Goal: Task Accomplishment & Management: Complete application form

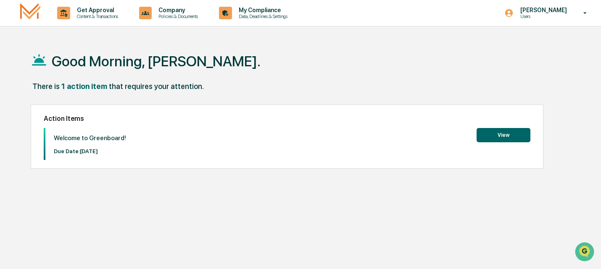
click at [513, 136] on button "View" at bounding box center [503, 135] width 54 height 14
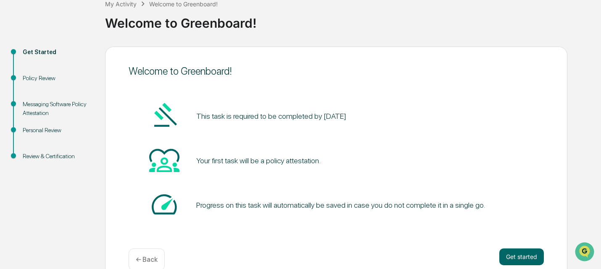
scroll to position [71, 0]
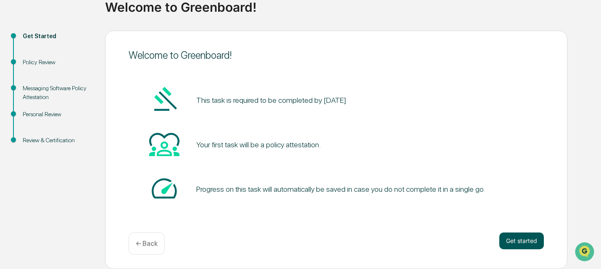
click at [514, 233] on button "Get started" at bounding box center [521, 241] width 45 height 17
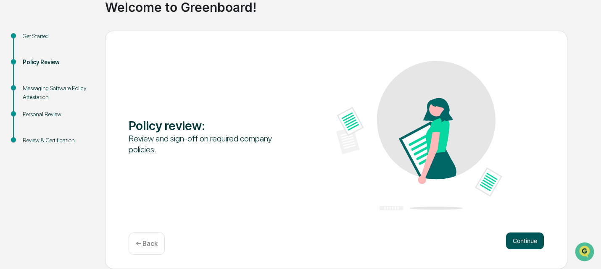
click at [528, 233] on button "Continue" at bounding box center [525, 241] width 38 height 17
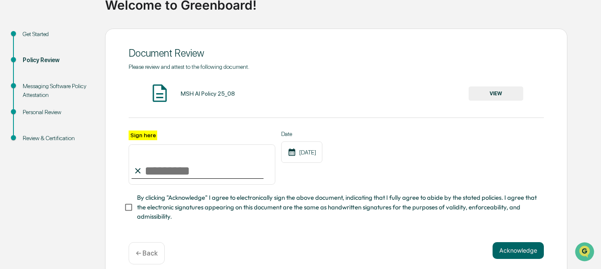
click at [153, 172] on input "Sign here" at bounding box center [202, 165] width 147 height 40
type input "**********"
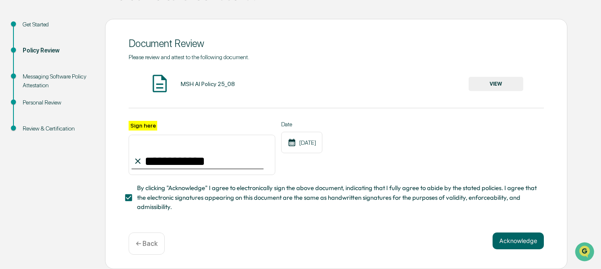
scroll to position [99, 0]
click at [519, 236] on button "Acknowledge" at bounding box center [517, 241] width 51 height 17
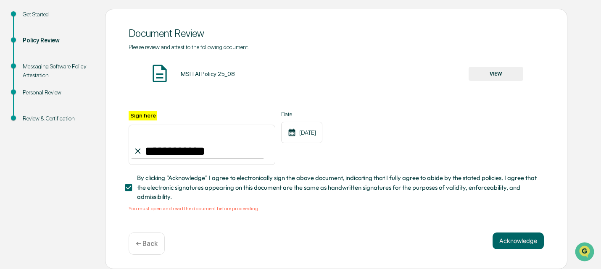
click at [507, 67] on button "VIEW" at bounding box center [495, 74] width 55 height 14
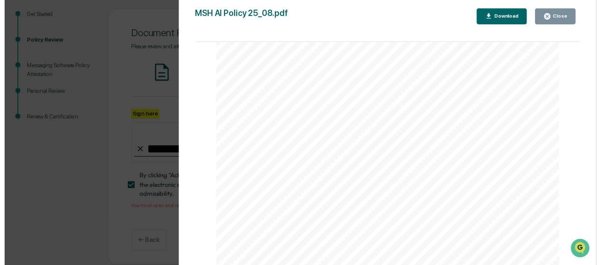
scroll to position [1205, 0]
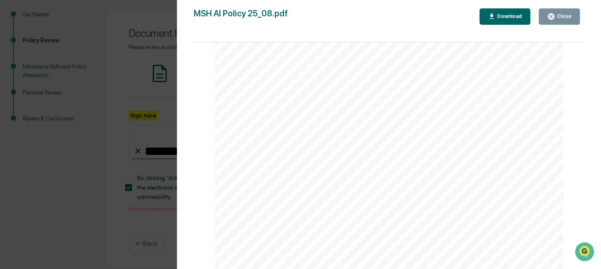
click at [564, 19] on div "Close" at bounding box center [563, 16] width 16 height 6
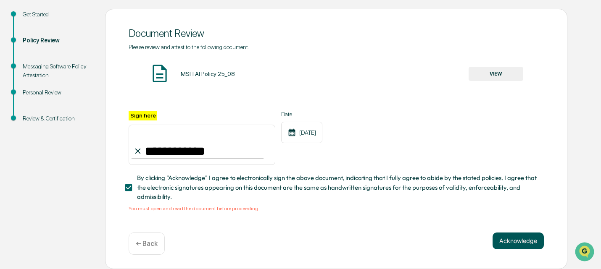
click at [516, 242] on button "Acknowledge" at bounding box center [517, 241] width 51 height 17
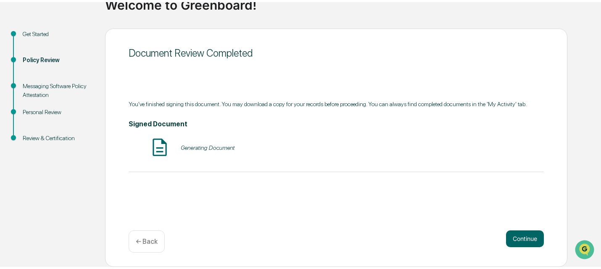
scroll to position [71, 0]
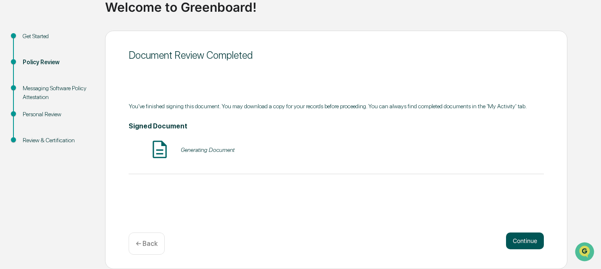
click at [516, 233] on button "Continue" at bounding box center [525, 241] width 38 height 17
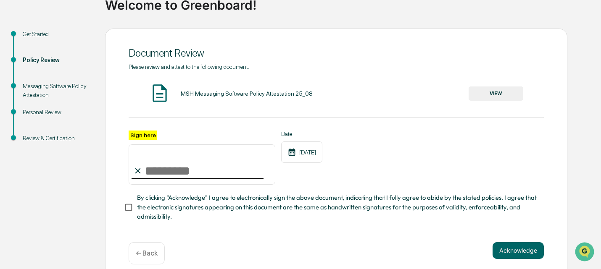
click at [483, 100] on button "VIEW" at bounding box center [495, 94] width 55 height 14
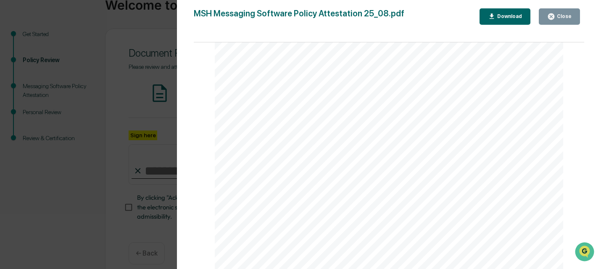
scroll to position [210, 0]
click at [568, 17] on div "Close" at bounding box center [563, 16] width 16 height 6
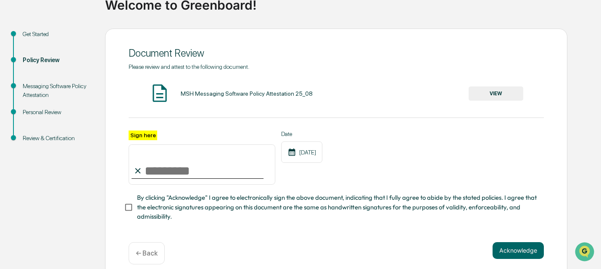
click at [190, 173] on input "Sign here" at bounding box center [202, 165] width 147 height 40
type input "**********"
click at [521, 259] on button "Acknowledge" at bounding box center [517, 250] width 51 height 17
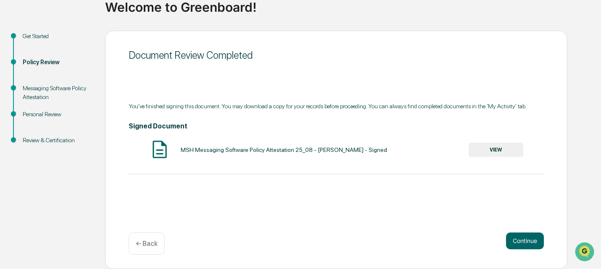
click at [496, 153] on button "VIEW" at bounding box center [495, 150] width 55 height 14
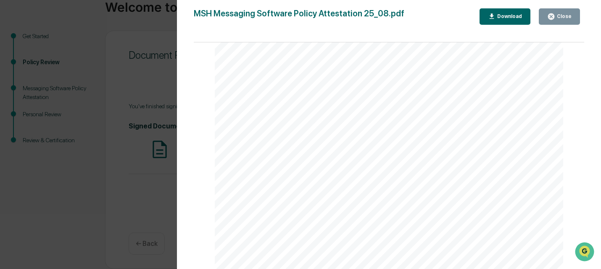
scroll to position [84, 0]
click at [560, 19] on div "Close" at bounding box center [563, 16] width 16 height 6
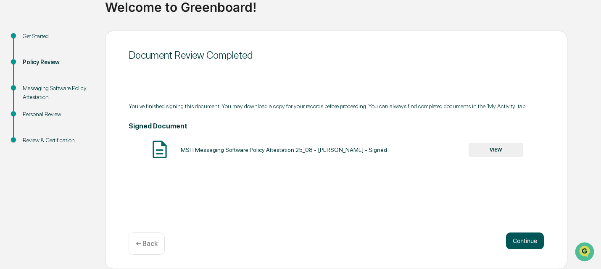
click at [515, 233] on button "Continue" at bounding box center [525, 241] width 38 height 17
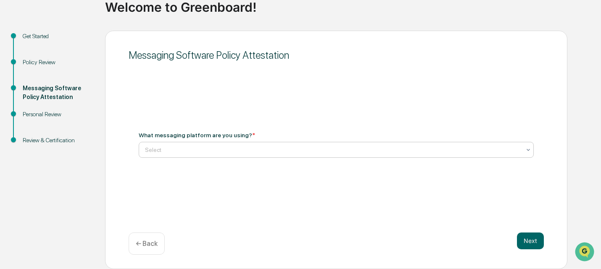
click at [453, 147] on div at bounding box center [333, 150] width 376 height 8
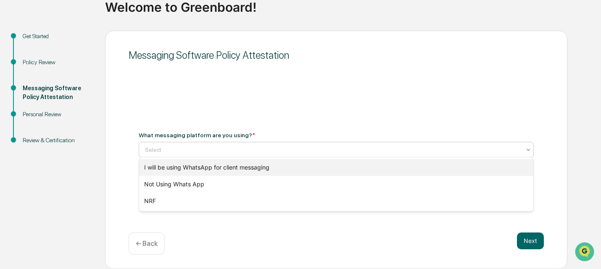
click at [411, 171] on div "I will be using WhatsApp for client messaging" at bounding box center [336, 167] width 394 height 17
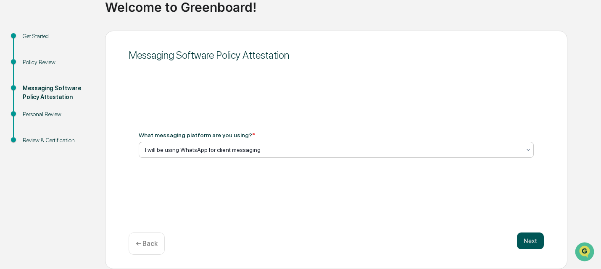
click at [537, 234] on button "Next" at bounding box center [530, 241] width 27 height 17
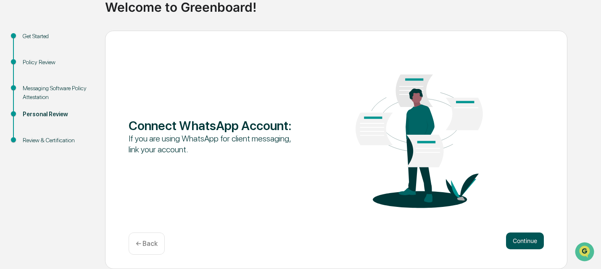
click at [515, 241] on button "Continue" at bounding box center [525, 241] width 38 height 17
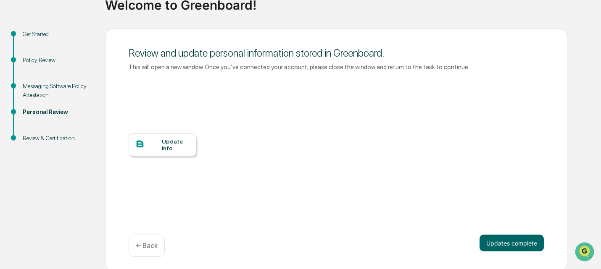
click at [179, 152] on div "Update Info" at bounding box center [176, 144] width 28 height 13
click at [516, 245] on button "Updates complete" at bounding box center [511, 243] width 64 height 17
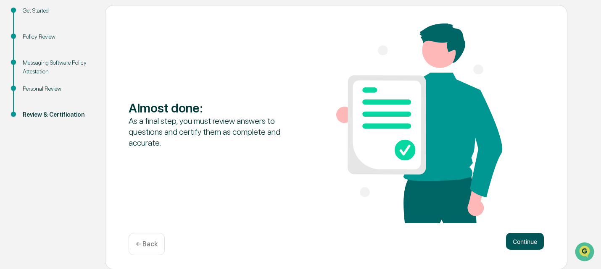
scroll to position [103, 0]
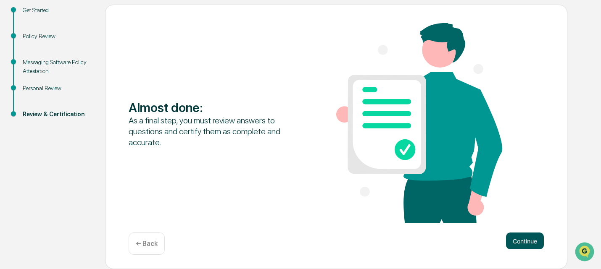
click at [526, 233] on button "Continue" at bounding box center [525, 241] width 38 height 17
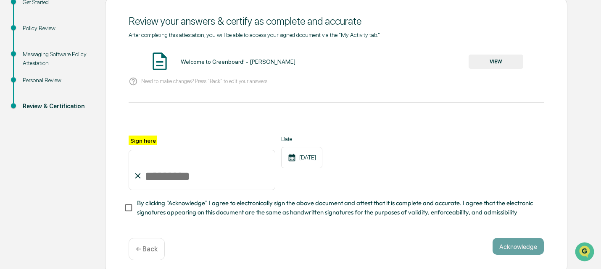
click at [484, 66] on button "VIEW" at bounding box center [495, 62] width 55 height 14
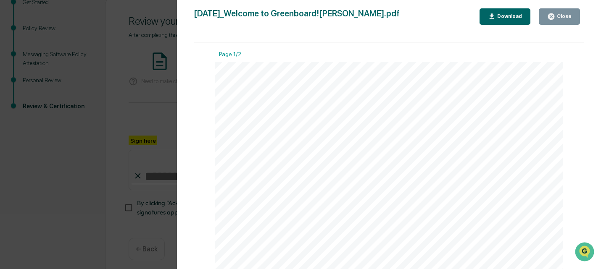
click at [546, 18] on button "Close" at bounding box center [559, 16] width 41 height 16
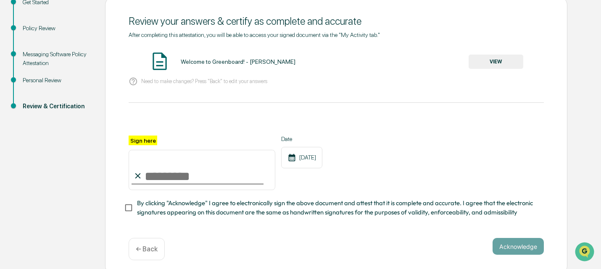
click at [228, 174] on input "Sign here" at bounding box center [202, 170] width 147 height 40
type input "**********"
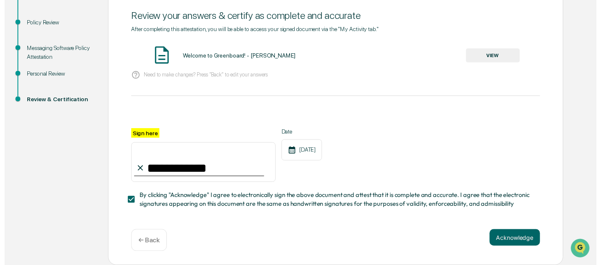
scroll to position [141, 0]
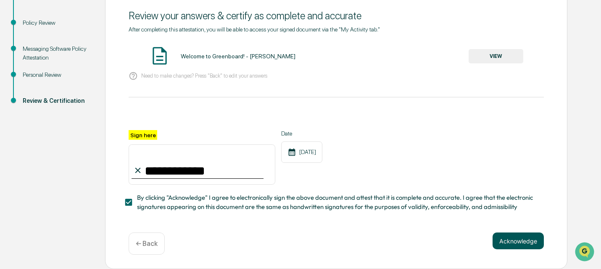
click at [504, 238] on button "Acknowledge" at bounding box center [517, 241] width 51 height 17
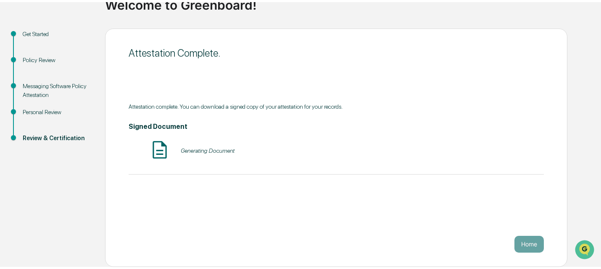
scroll to position [71, 0]
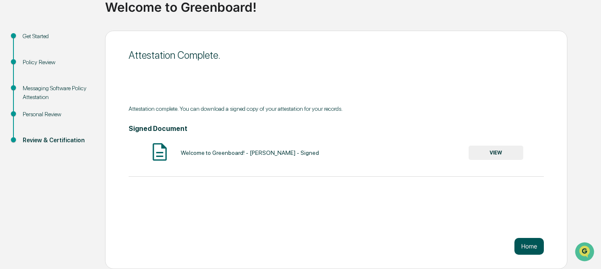
click at [526, 242] on button "Home" at bounding box center [528, 246] width 29 height 17
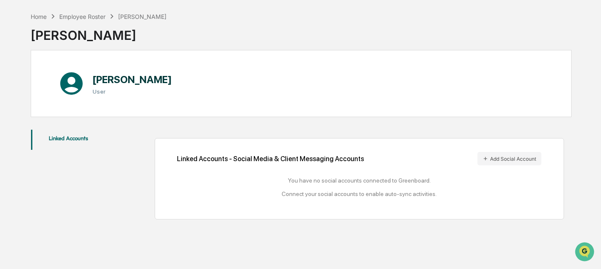
scroll to position [40, 0]
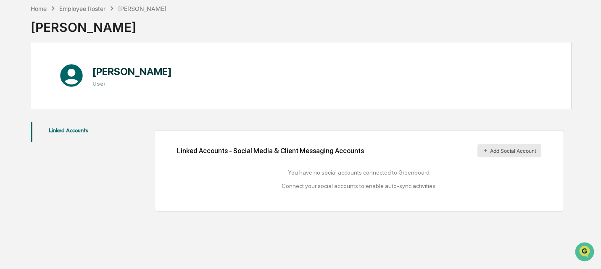
click at [517, 153] on button "Add Social Account" at bounding box center [509, 150] width 64 height 13
